Goal: Obtain resource: Download file/media

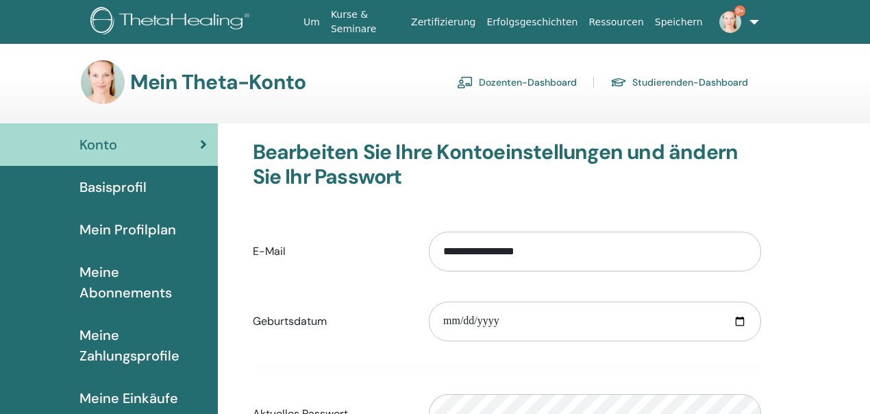
click at [508, 86] on font "Dozenten-Dashboard" at bounding box center [528, 83] width 98 height 12
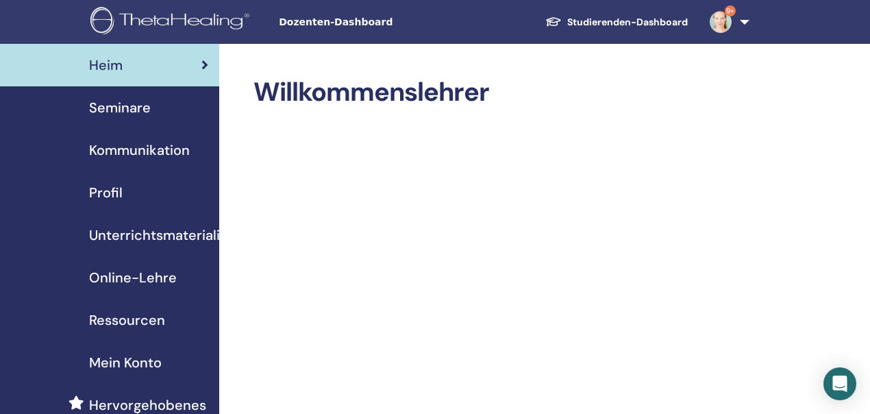
click at [108, 103] on font "Seminare" at bounding box center [120, 108] width 62 height 18
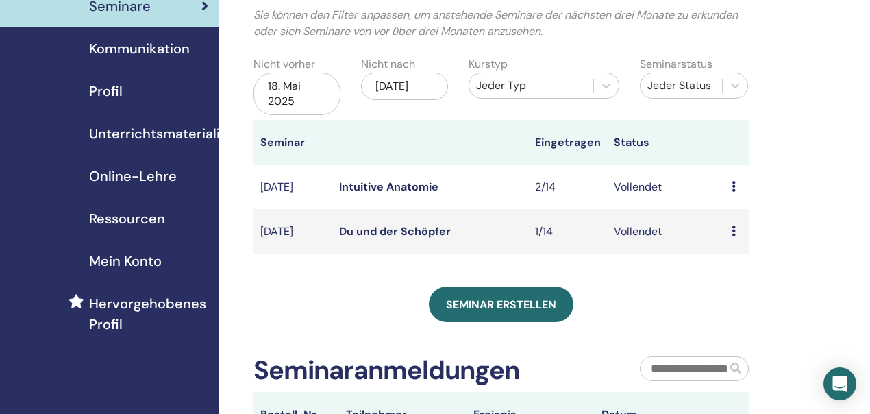
scroll to position [128, 0]
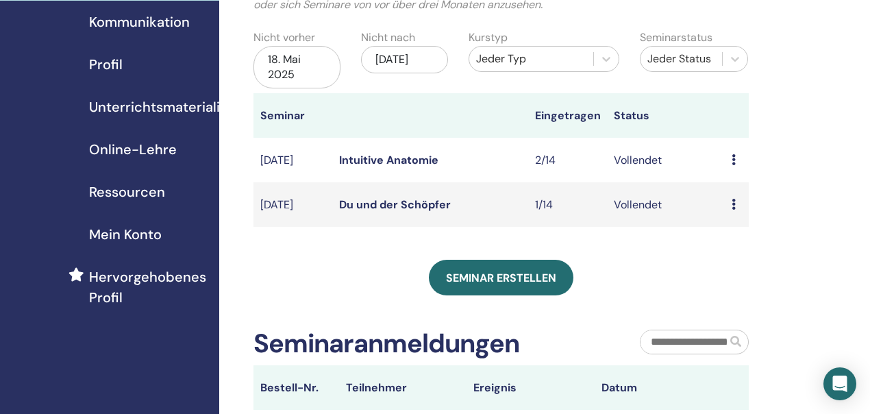
click at [733, 210] on icon at bounding box center [733, 204] width 4 height 11
click at [727, 250] on font "Teilnehmer" at bounding box center [743, 255] width 55 height 14
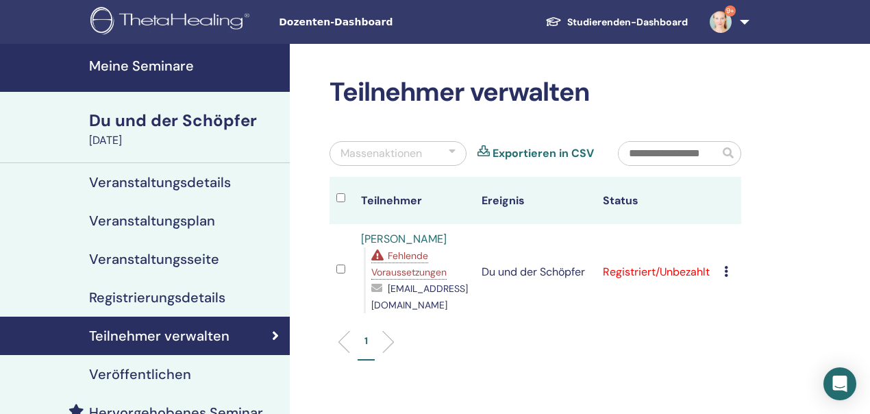
click at [725, 271] on icon at bounding box center [726, 271] width 4 height 11
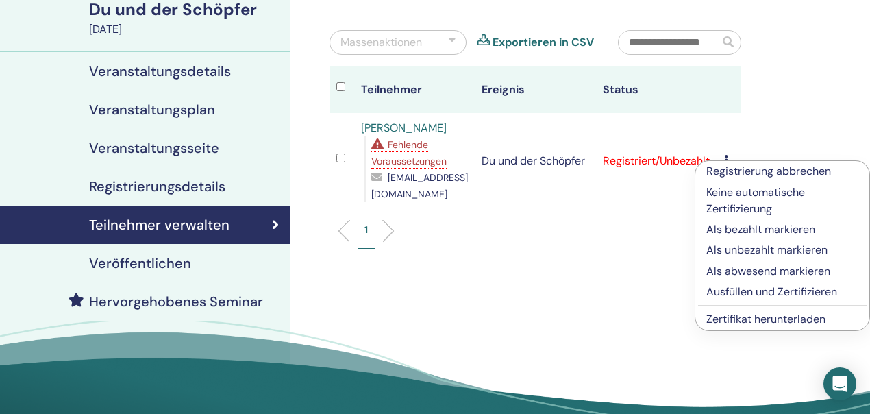
scroll to position [114, 0]
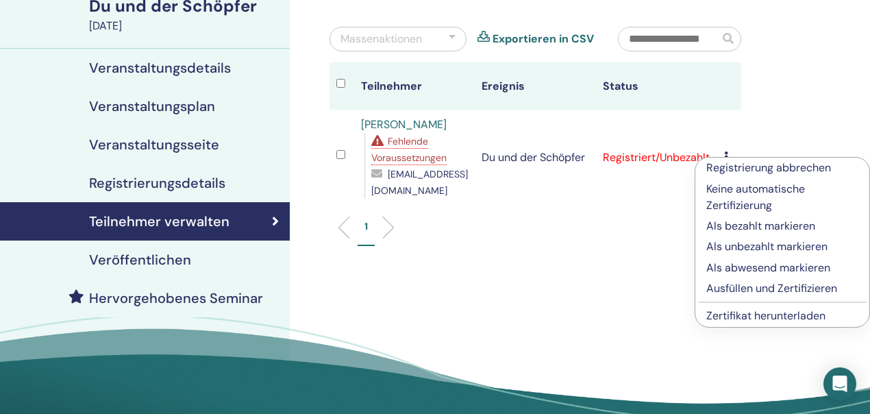
click at [719, 317] on font "Zertifikat herunterladen" at bounding box center [765, 315] width 119 height 14
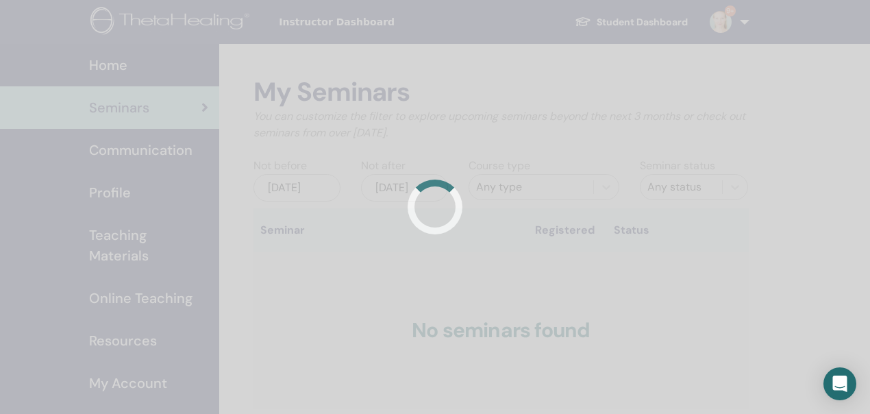
scroll to position [128, 0]
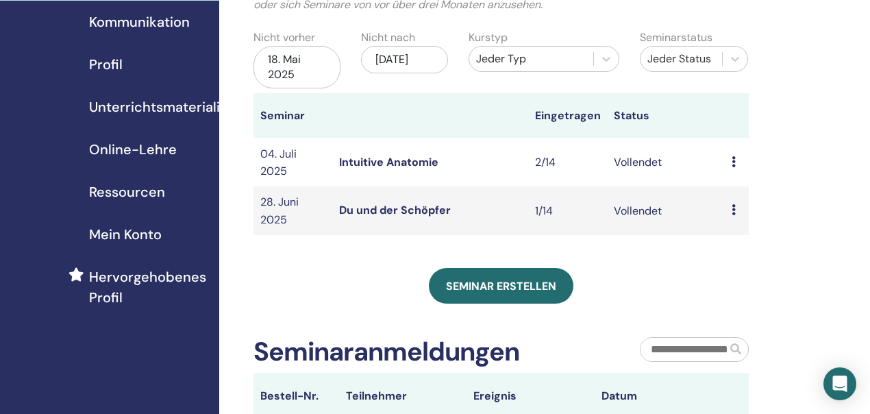
click at [734, 167] on icon at bounding box center [733, 161] width 4 height 11
click at [738, 212] on font "Teilnehmer" at bounding box center [744, 209] width 55 height 14
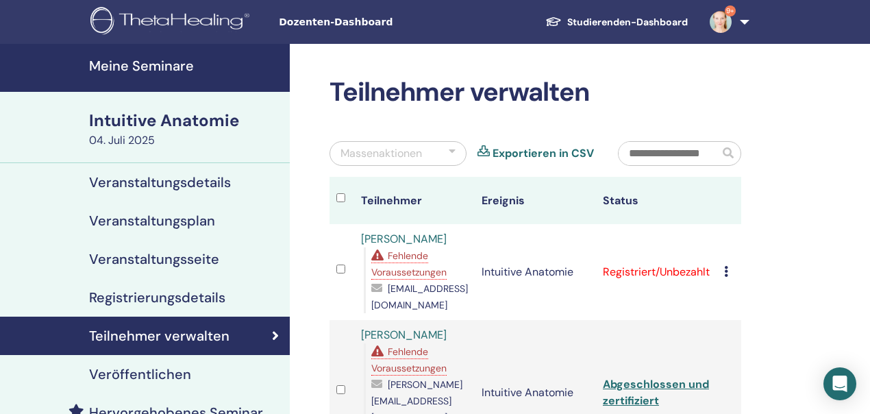
click at [725, 274] on icon at bounding box center [726, 271] width 4 height 11
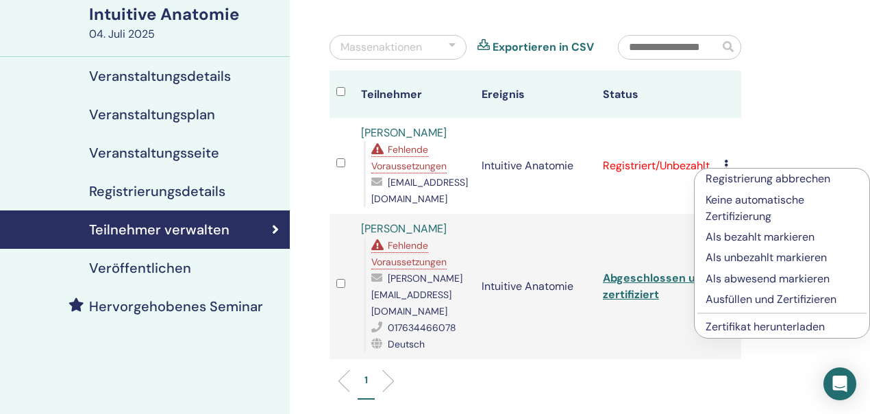
scroll to position [107, 0]
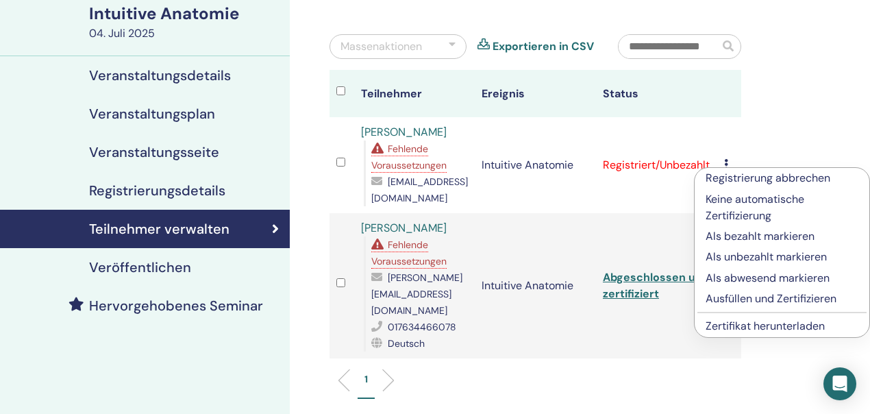
click at [742, 321] on font "Zertifikat herunterladen" at bounding box center [764, 325] width 119 height 14
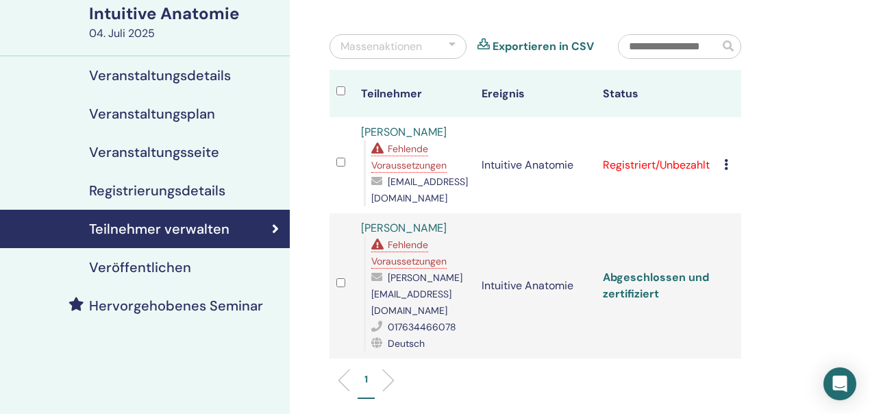
click at [636, 276] on font "Abgeschlossen und zertifiziert" at bounding box center [656, 285] width 106 height 31
